Goal: Task Accomplishment & Management: Use online tool/utility

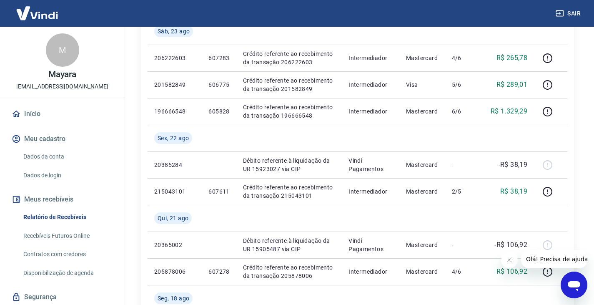
scroll to position [500, 0]
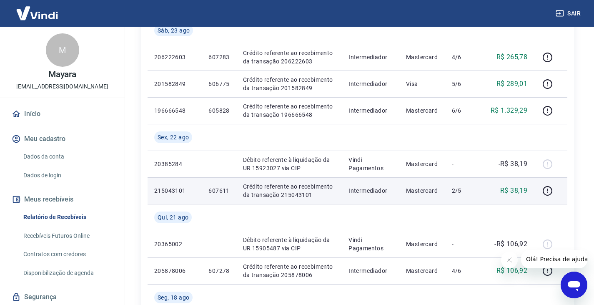
click at [222, 192] on p "607611" at bounding box center [218, 190] width 21 height 8
copy p "607611"
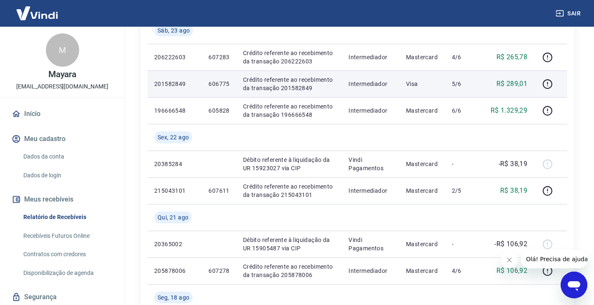
click at [227, 85] on p "606775" at bounding box center [218, 84] width 21 height 8
copy p "606775"
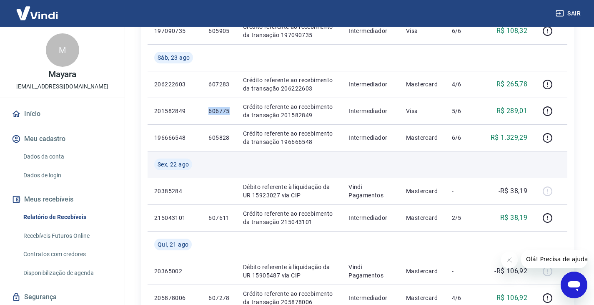
scroll to position [459, 0]
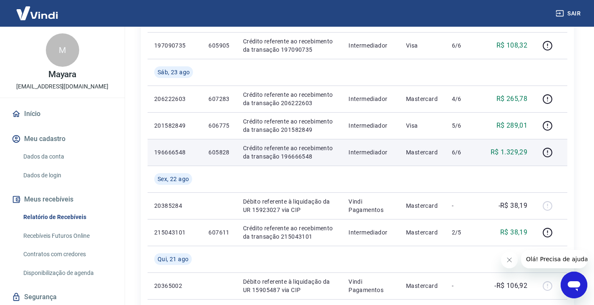
click at [226, 154] on p "605828" at bounding box center [218, 152] width 21 height 8
copy p "605828"
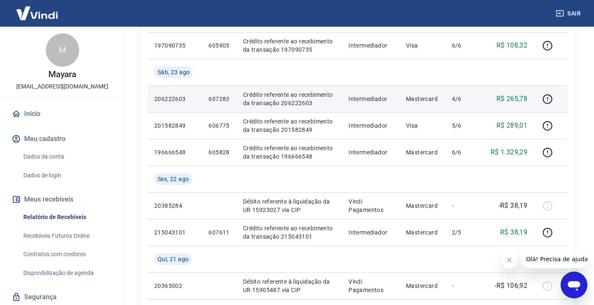
click at [210, 98] on p "607283" at bounding box center [218, 99] width 21 height 8
copy p "607283"
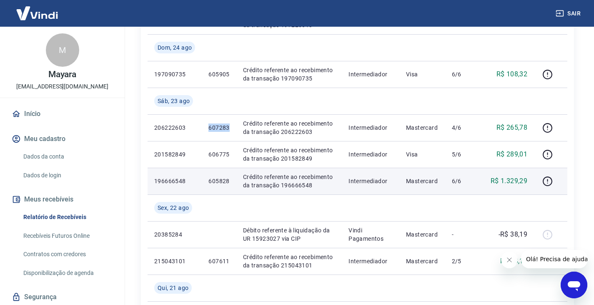
scroll to position [375, 0]
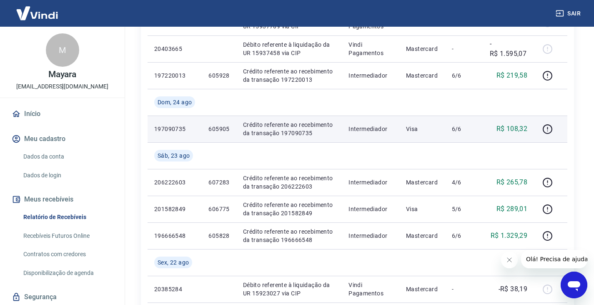
click at [218, 131] on p "605905" at bounding box center [218, 129] width 21 height 8
copy p "605905"
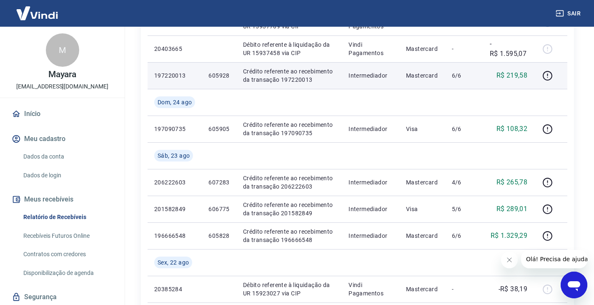
click at [215, 73] on p "605928" at bounding box center [218, 75] width 21 height 8
copy p "605928"
